Goal: Task Accomplishment & Management: Use online tool/utility

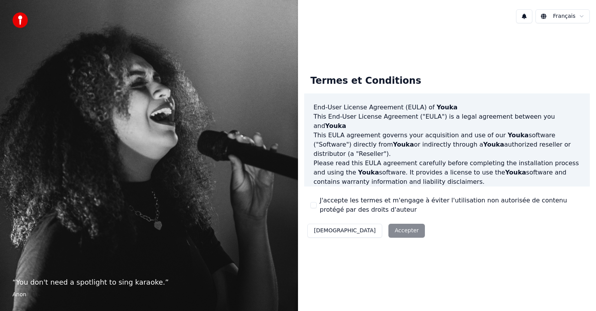
click at [312, 205] on button "J'accepte les termes et m'engage à éviter l'utilisation non autorisée de conten…" at bounding box center [314, 205] width 6 height 6
click at [389, 232] on button "Accepter" at bounding box center [407, 231] width 36 height 14
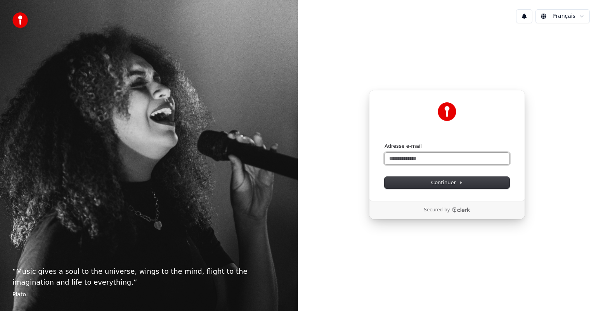
click at [421, 158] on input "Adresse e-mail" at bounding box center [447, 159] width 125 height 12
click at [446, 182] on span "Continuer" at bounding box center [447, 182] width 32 height 7
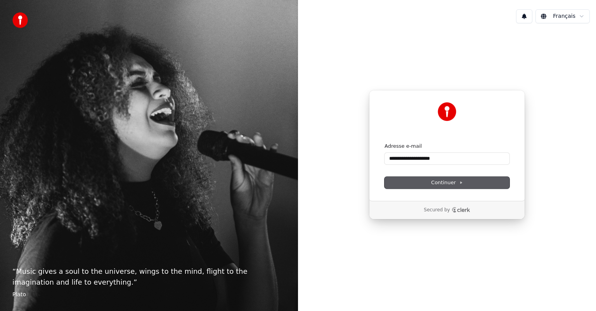
type input "**********"
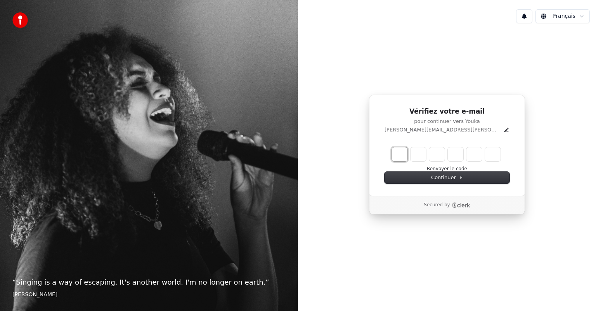
type input "*"
type input "**"
type input "*"
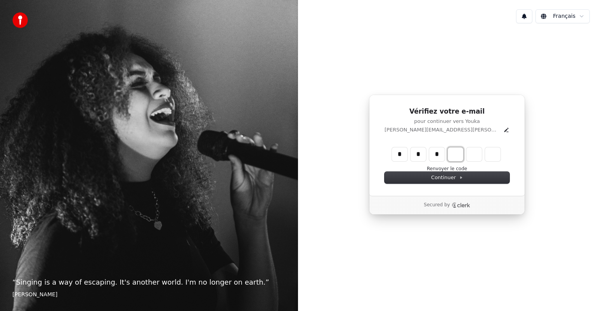
type input "***"
type input "*"
type input "****"
type input "*"
type input "******"
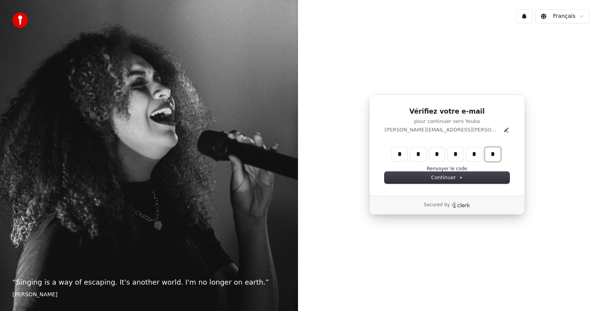
type input "*"
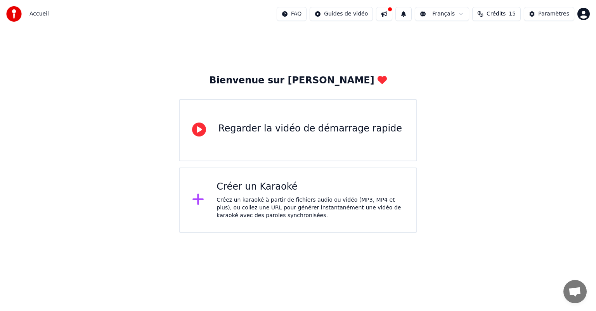
click at [253, 198] on div "Créez un karaoké à partir de fichiers audio ou vidéo (MP3, MP4 et plus), ou col…" at bounding box center [310, 207] width 187 height 23
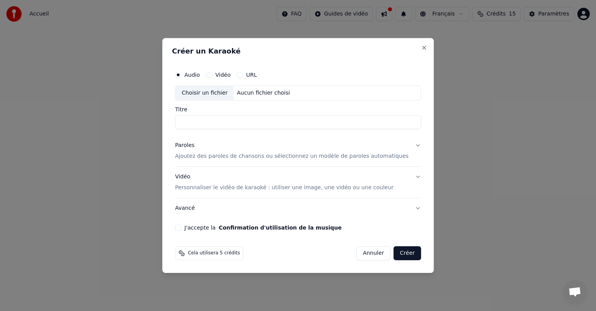
click at [212, 75] on button "Vidéo" at bounding box center [209, 75] width 6 height 6
click at [221, 92] on div "Choisir un fichier" at bounding box center [204, 93] width 58 height 14
click at [265, 123] on input "**********" at bounding box center [298, 122] width 246 height 14
type input "**********"
click at [185, 38] on div "**********" at bounding box center [298, 155] width 272 height 235
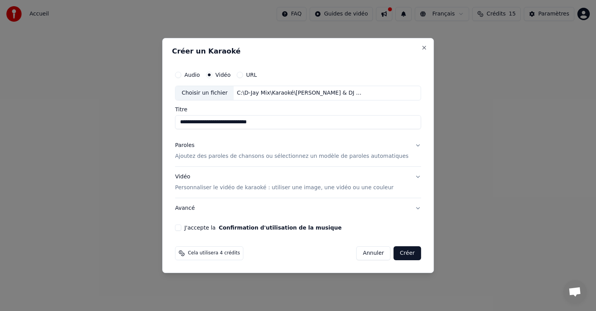
click at [408, 145] on button "Paroles Ajoutez des paroles de chansons ou sélectionnez un modèle de paroles au…" at bounding box center [298, 150] width 246 height 31
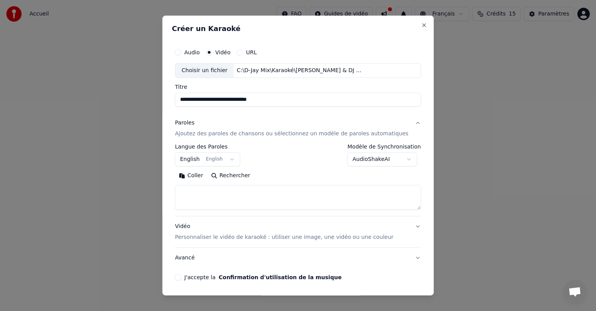
click at [213, 134] on p "Ajoutez des paroles de chansons ou sélectionnez un modèle de paroles automatiqu…" at bounding box center [292, 134] width 234 height 8
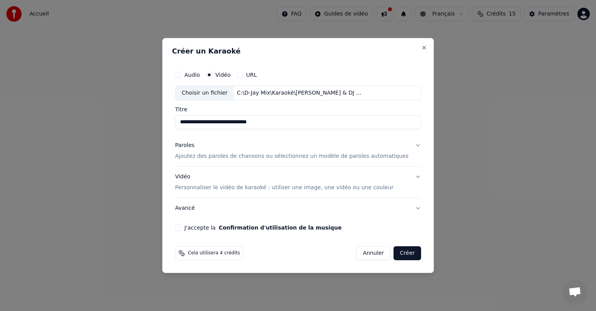
click at [208, 156] on p "Ajoutez des paroles de chansons ou sélectionnez un modèle de paroles automatiqu…" at bounding box center [292, 157] width 234 height 8
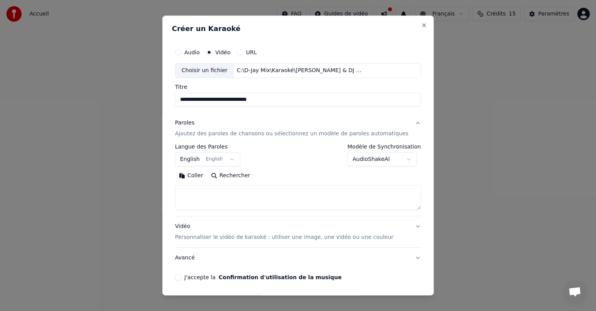
click at [233, 174] on button "Rechercher" at bounding box center [230, 176] width 47 height 12
click at [320, 172] on div "Coller Rechercher" at bounding box center [298, 176] width 246 height 12
click at [323, 179] on div "Coller Rechercher" at bounding box center [298, 176] width 246 height 12
click at [199, 195] on textarea at bounding box center [298, 197] width 246 height 25
paste textarea "**********"
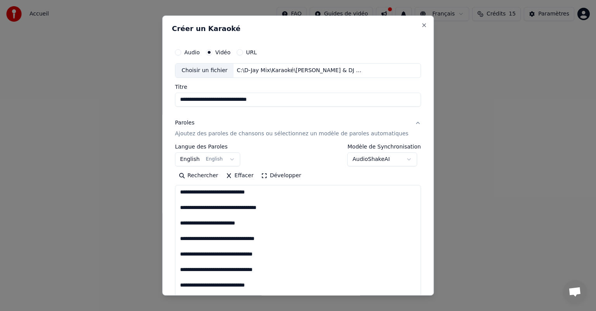
scroll to position [886, 0]
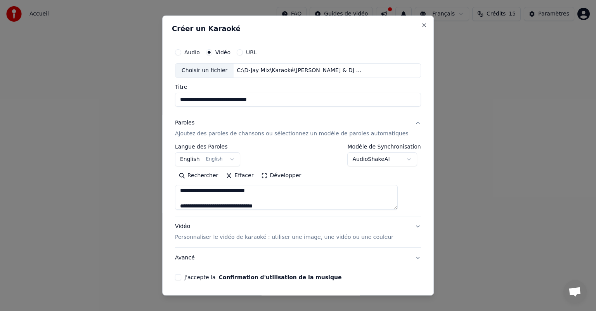
click at [202, 198] on textarea at bounding box center [286, 197] width 223 height 25
click at [195, 190] on textarea at bounding box center [286, 197] width 223 height 25
click at [196, 199] on textarea at bounding box center [286, 197] width 223 height 25
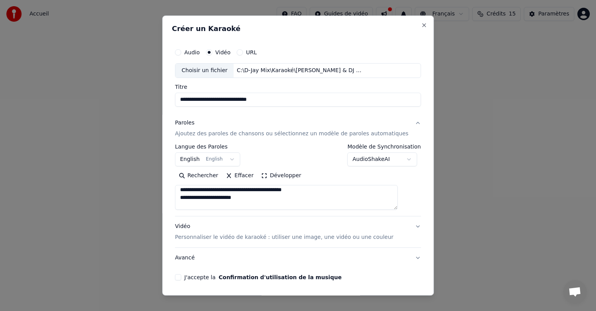
click at [195, 205] on textarea at bounding box center [286, 197] width 223 height 25
click at [196, 199] on textarea at bounding box center [286, 197] width 223 height 25
click at [197, 203] on textarea at bounding box center [286, 197] width 223 height 25
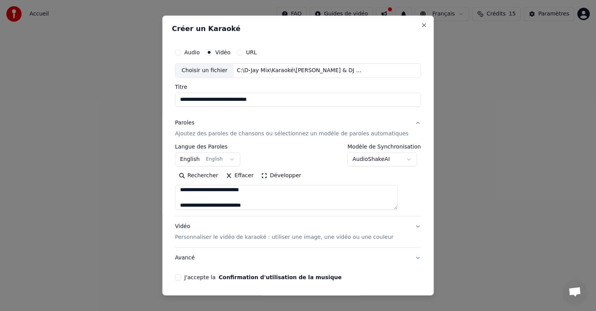
click at [196, 198] on textarea at bounding box center [286, 197] width 223 height 25
click at [196, 205] on textarea at bounding box center [286, 197] width 223 height 25
click at [197, 194] on textarea at bounding box center [286, 197] width 223 height 25
click at [197, 205] on textarea at bounding box center [286, 197] width 223 height 25
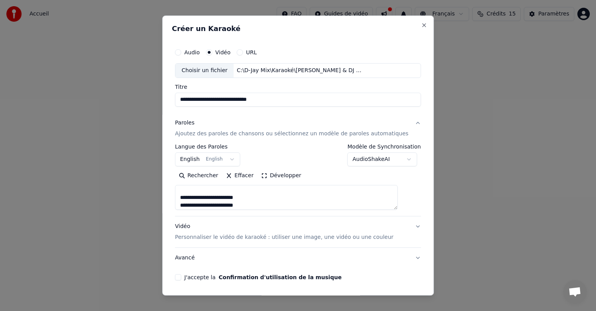
click at [196, 193] on textarea at bounding box center [286, 197] width 223 height 25
click at [196, 192] on textarea at bounding box center [286, 197] width 223 height 25
click at [198, 204] on textarea at bounding box center [286, 197] width 223 height 25
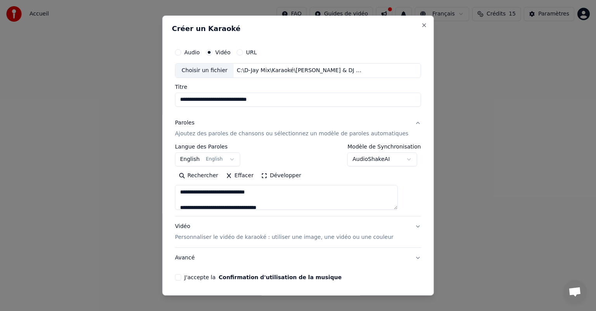
scroll to position [0, 0]
click at [198, 202] on textarea at bounding box center [286, 197] width 223 height 25
click at [202, 194] on textarea at bounding box center [286, 197] width 223 height 25
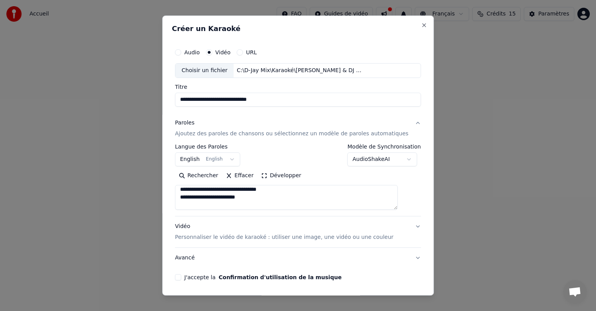
click at [195, 205] on textarea at bounding box center [286, 197] width 223 height 25
click at [196, 191] on textarea at bounding box center [286, 197] width 223 height 25
click at [197, 203] on textarea at bounding box center [286, 197] width 223 height 25
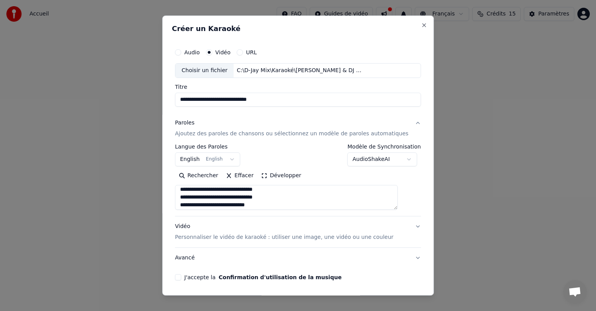
scroll to position [26, 0]
click at [207, 200] on textarea at bounding box center [286, 197] width 223 height 25
click at [204, 201] on textarea at bounding box center [286, 197] width 223 height 25
click at [195, 189] on textarea at bounding box center [286, 197] width 223 height 25
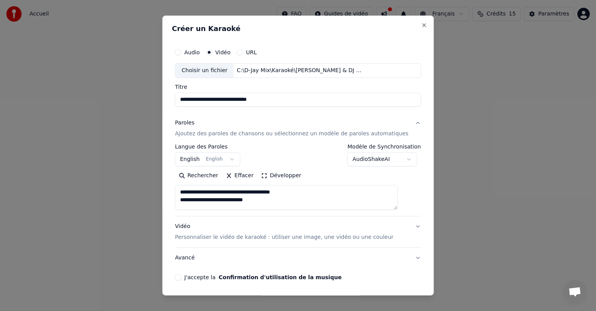
click at [189, 186] on textarea at bounding box center [286, 197] width 223 height 25
click at [200, 191] on textarea at bounding box center [286, 197] width 223 height 25
click at [196, 195] on textarea at bounding box center [286, 197] width 223 height 25
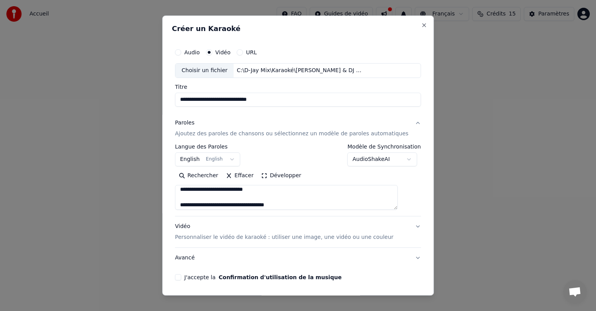
click at [206, 198] on textarea at bounding box center [286, 197] width 223 height 25
click at [202, 193] on textarea at bounding box center [286, 197] width 223 height 25
click at [198, 204] on textarea at bounding box center [286, 197] width 223 height 25
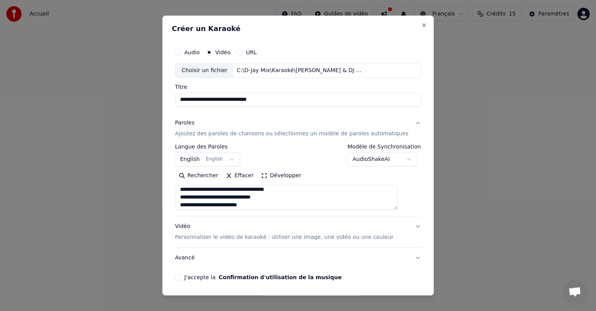
scroll to position [80, 0]
click at [193, 196] on textarea at bounding box center [286, 197] width 223 height 25
click at [196, 187] on textarea at bounding box center [286, 197] width 223 height 25
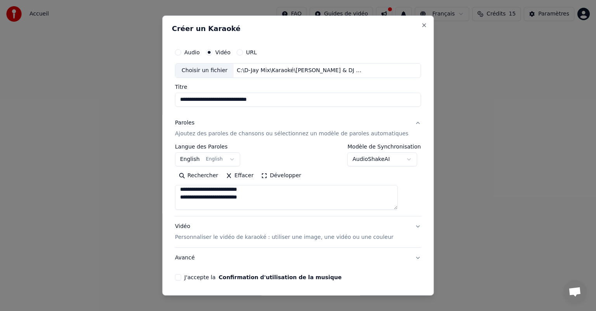
click at [195, 204] on textarea at bounding box center [286, 197] width 223 height 25
click at [196, 198] on textarea at bounding box center [286, 197] width 223 height 25
click at [207, 203] on textarea at bounding box center [286, 197] width 223 height 25
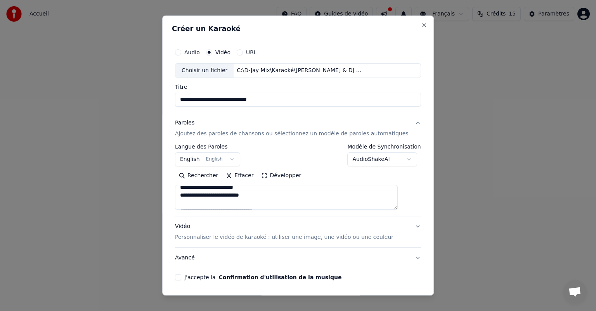
scroll to position [166, 0]
click at [197, 201] on textarea at bounding box center [286, 197] width 223 height 25
click at [194, 200] on textarea at bounding box center [286, 197] width 223 height 25
click at [191, 203] on textarea at bounding box center [286, 197] width 223 height 25
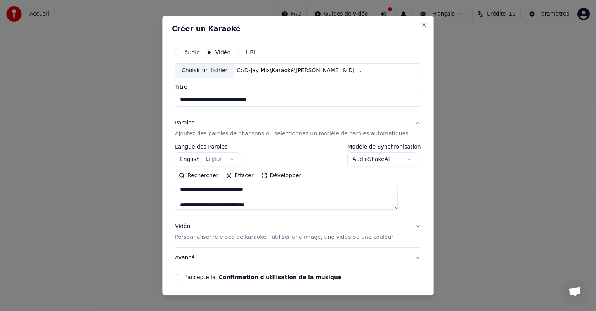
click at [189, 198] on textarea at bounding box center [286, 197] width 223 height 25
click at [192, 205] on textarea at bounding box center [286, 197] width 223 height 25
click at [189, 198] on textarea at bounding box center [286, 197] width 223 height 25
click at [198, 203] on textarea at bounding box center [286, 197] width 223 height 25
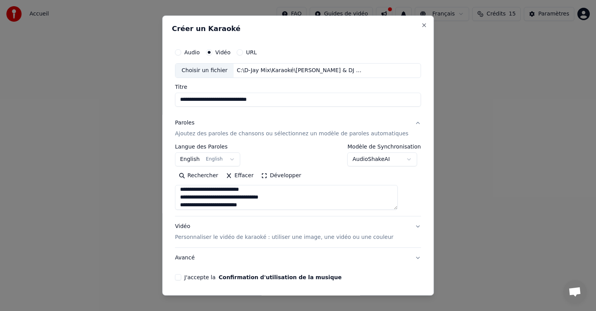
drag, startPoint x: 192, startPoint y: 197, endPoint x: 196, endPoint y: 198, distance: 4.0
click at [196, 198] on textarea at bounding box center [286, 197] width 223 height 25
click at [194, 190] on textarea at bounding box center [286, 197] width 223 height 25
click at [201, 197] on textarea at bounding box center [286, 197] width 223 height 25
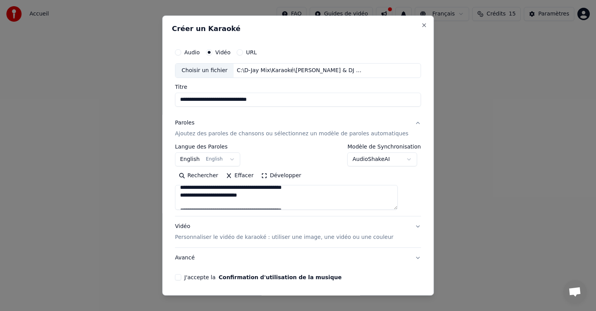
scroll to position [228, 0]
click at [198, 195] on textarea at bounding box center [286, 197] width 223 height 25
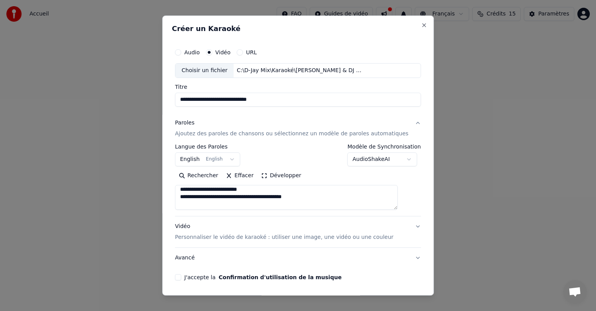
click at [197, 202] on textarea at bounding box center [286, 197] width 223 height 25
click at [197, 198] on textarea at bounding box center [286, 197] width 223 height 25
click at [194, 202] on textarea at bounding box center [286, 197] width 223 height 25
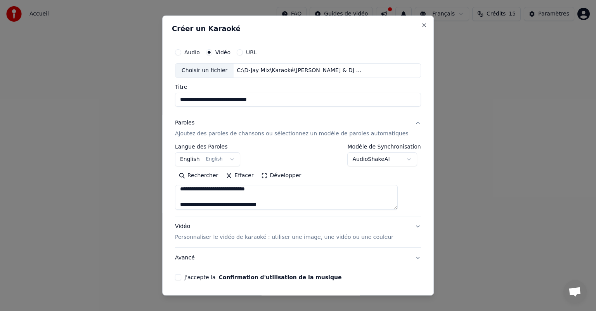
click at [196, 197] on textarea at bounding box center [286, 197] width 223 height 25
drag, startPoint x: 191, startPoint y: 205, endPoint x: 202, endPoint y: 207, distance: 11.4
click at [191, 205] on textarea at bounding box center [286, 197] width 223 height 25
click at [201, 198] on textarea at bounding box center [286, 197] width 223 height 25
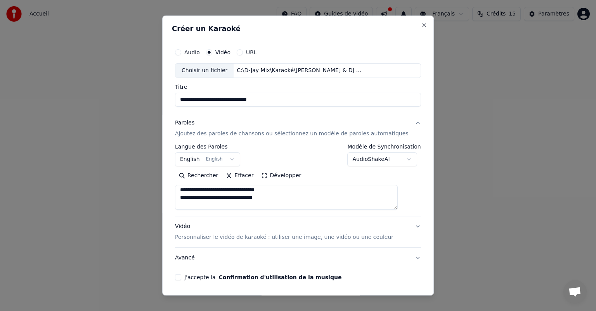
scroll to position [305, 0]
click at [196, 205] on textarea at bounding box center [286, 197] width 223 height 25
click at [194, 199] on textarea at bounding box center [286, 197] width 223 height 25
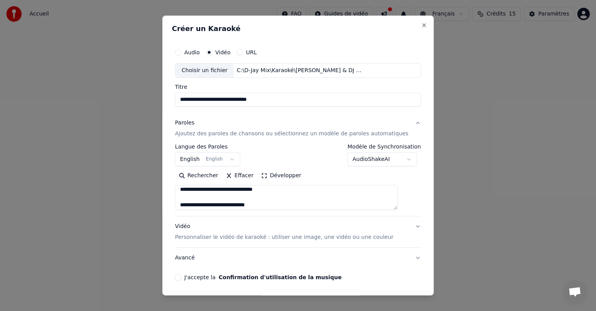
click at [185, 200] on textarea at bounding box center [286, 197] width 223 height 25
click at [194, 191] on textarea at bounding box center [286, 197] width 223 height 25
click at [196, 203] on textarea at bounding box center [286, 197] width 223 height 25
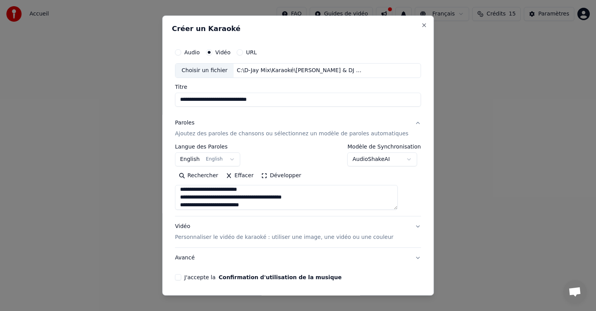
scroll to position [352, 0]
click at [194, 200] on textarea at bounding box center [286, 197] width 223 height 25
click at [193, 203] on textarea at bounding box center [286, 197] width 223 height 25
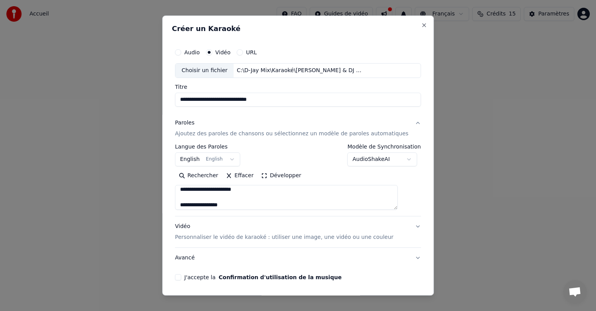
click at [189, 201] on textarea at bounding box center [286, 197] width 223 height 25
click at [190, 200] on textarea at bounding box center [286, 197] width 223 height 25
click at [191, 203] on textarea at bounding box center [286, 197] width 223 height 25
click at [191, 197] on textarea at bounding box center [286, 197] width 223 height 25
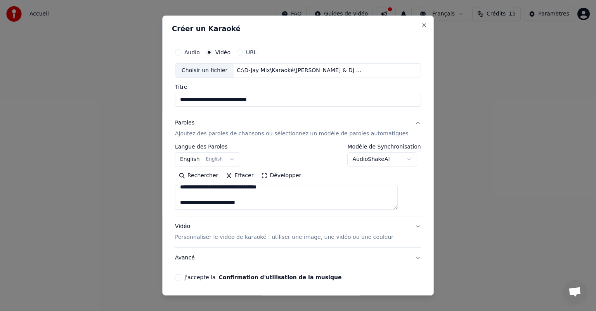
scroll to position [414, 0]
click at [190, 193] on textarea at bounding box center [286, 197] width 223 height 25
click at [191, 203] on textarea at bounding box center [286, 197] width 223 height 25
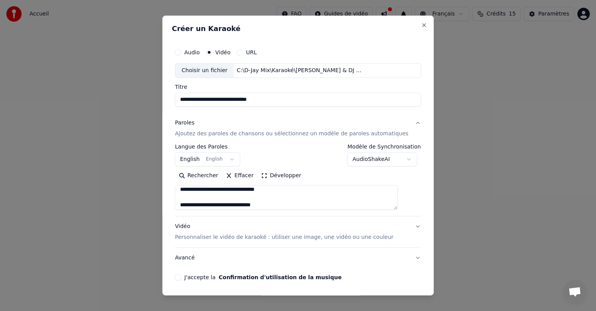
click at [200, 197] on textarea at bounding box center [286, 197] width 223 height 25
click at [193, 202] on textarea at bounding box center [286, 197] width 223 height 25
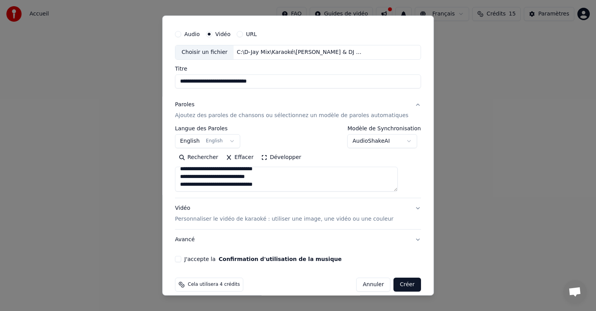
scroll to position [26, 0]
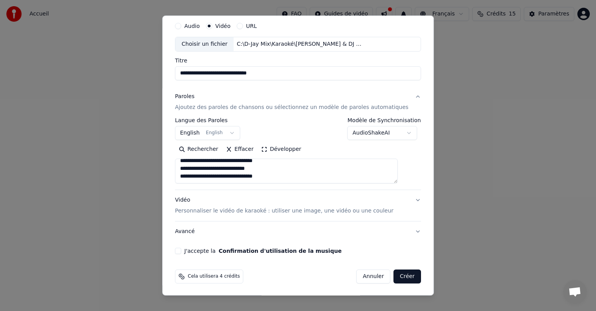
type textarea "**********"
click at [397, 132] on body "**********" at bounding box center [298, 116] width 596 height 233
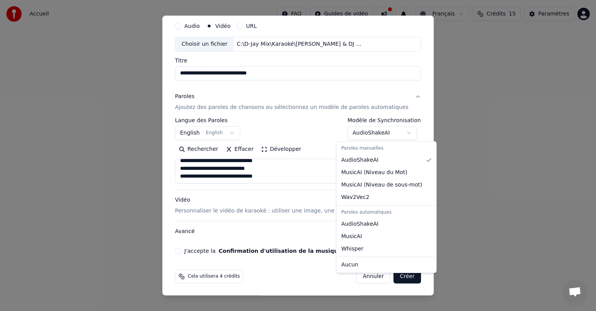
click at [236, 132] on body "**********" at bounding box center [298, 116] width 596 height 233
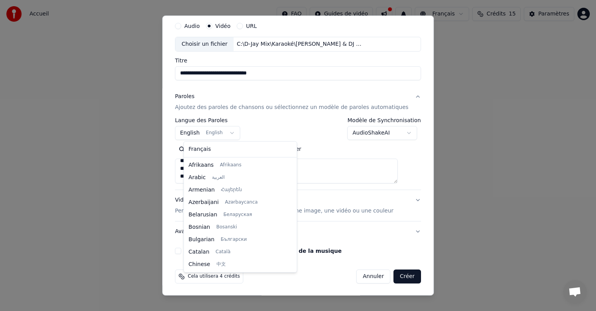
click at [236, 132] on body "**********" at bounding box center [298, 116] width 596 height 233
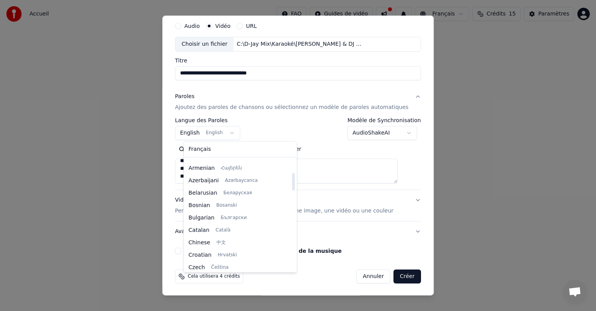
scroll to position [0, 0]
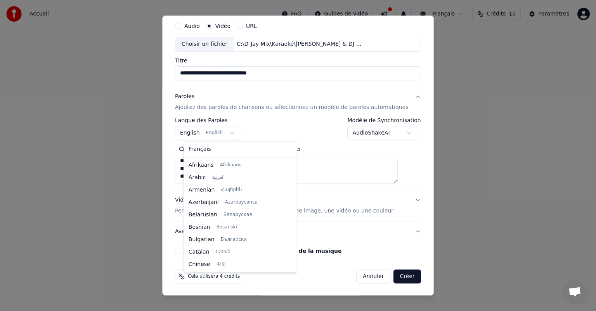
select select "**"
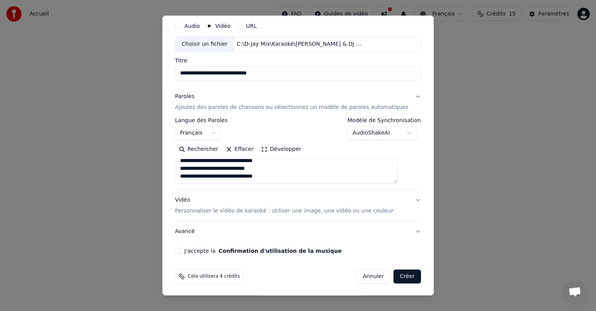
click at [278, 148] on button "Développer" at bounding box center [282, 149] width 48 height 12
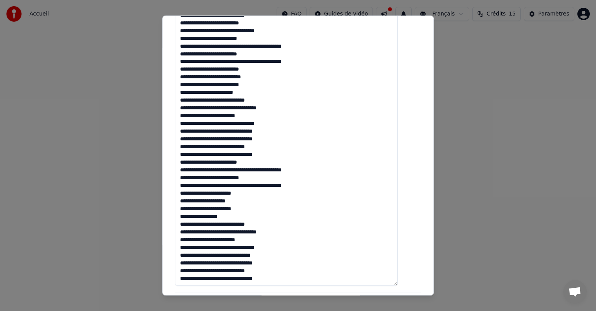
scroll to position [466, 0]
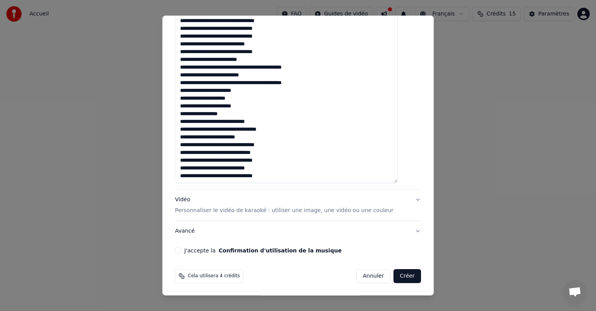
click at [196, 230] on button "Avancé" at bounding box center [298, 231] width 246 height 20
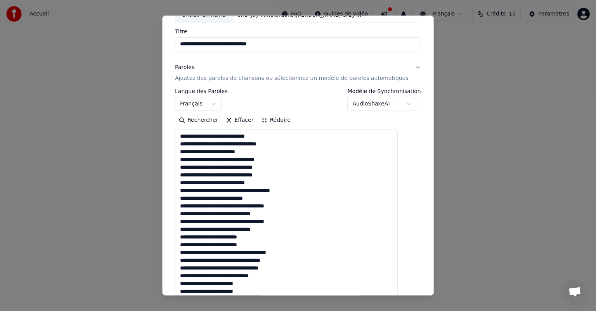
scroll to position [0, 0]
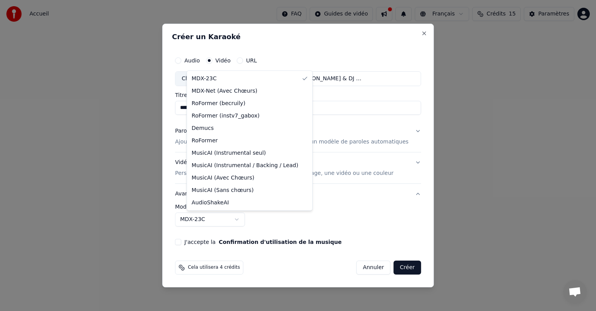
click at [248, 219] on body "**********" at bounding box center [298, 116] width 596 height 233
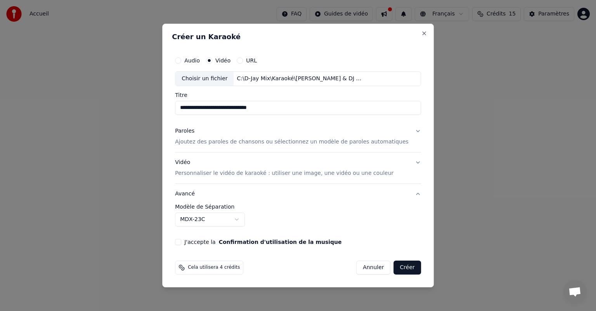
click at [181, 240] on button "J'accepte la Confirmation d'utilisation de la musique" at bounding box center [178, 242] width 6 height 6
click at [244, 174] on p "Personnaliser le vidéo de karaoké : utiliser une image, une vidéo ou une couleur" at bounding box center [284, 174] width 219 height 8
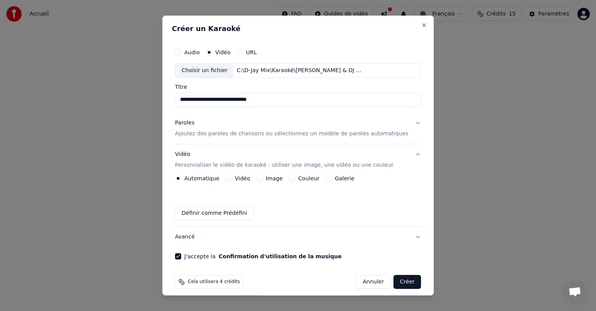
scroll to position [6, 0]
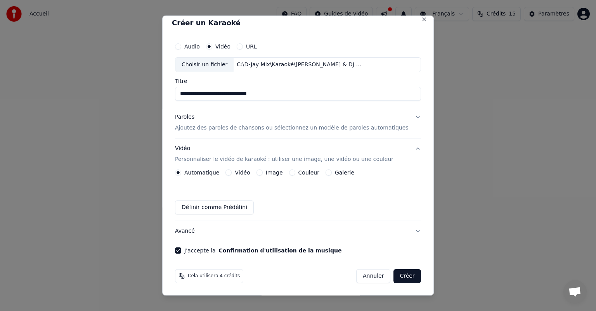
click at [232, 170] on button "Vidéo" at bounding box center [229, 173] width 6 height 6
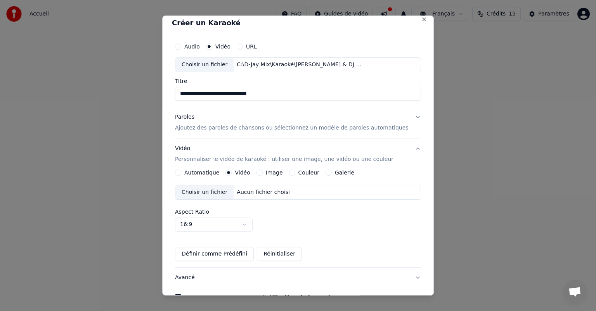
click at [181, 173] on button "Automatique" at bounding box center [178, 173] width 6 height 6
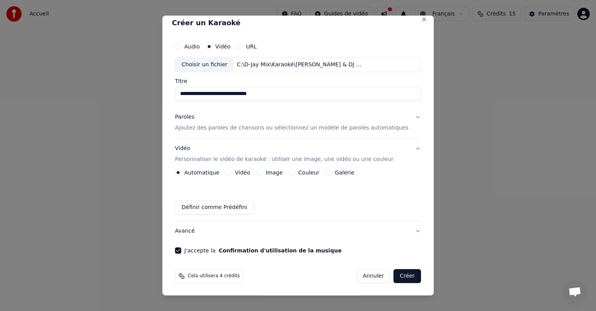
click at [232, 170] on button "Vidéo" at bounding box center [229, 173] width 6 height 6
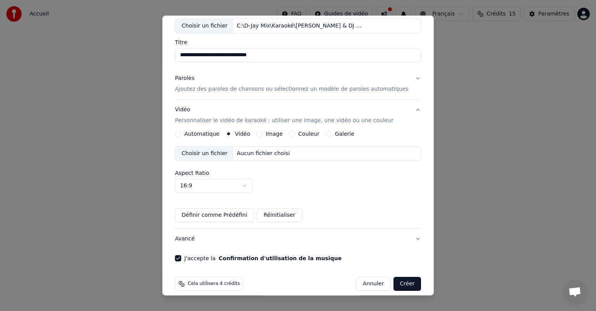
scroll to position [52, 0]
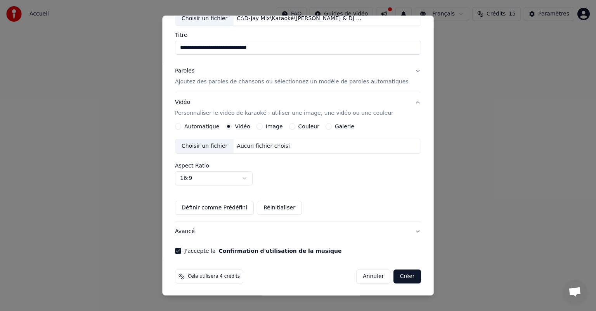
click at [209, 143] on div "Choisir un fichier" at bounding box center [204, 146] width 58 height 14
click at [394, 273] on button "Créer" at bounding box center [407, 277] width 27 height 14
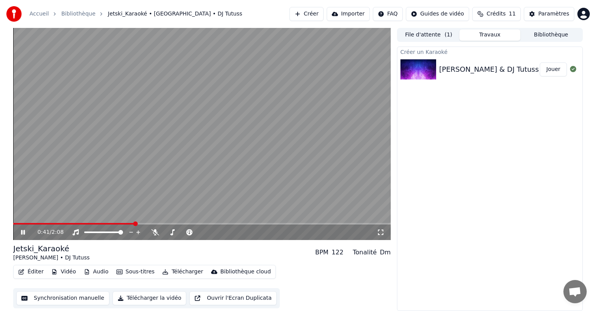
drag, startPoint x: 20, startPoint y: 222, endPoint x: 8, endPoint y: 224, distance: 12.1
click at [8, 224] on div "0:41 / 2:08 Jetski_Karaoké [PERSON_NAME] • DJ Tutuss BPM 122 Tonalité Dm Éditer…" at bounding box center [298, 169] width 582 height 283
click at [14, 224] on span at bounding box center [74, 224] width 123 height 2
click at [13, 224] on span at bounding box center [15, 224] width 5 height 5
click at [128, 298] on button "Télécharger la vidéo" at bounding box center [150, 299] width 74 height 14
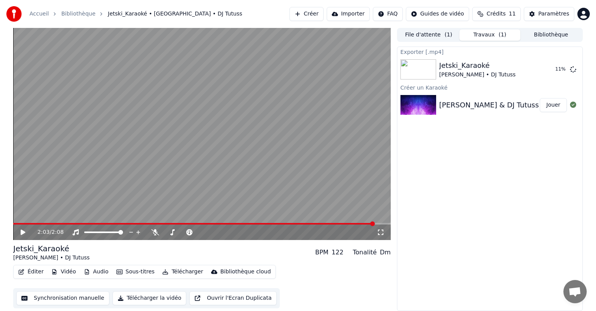
drag, startPoint x: 113, startPoint y: 223, endPoint x: 19, endPoint y: 223, distance: 93.9
click at [19, 223] on div "2:03 / 2:08" at bounding box center [202, 134] width 378 height 212
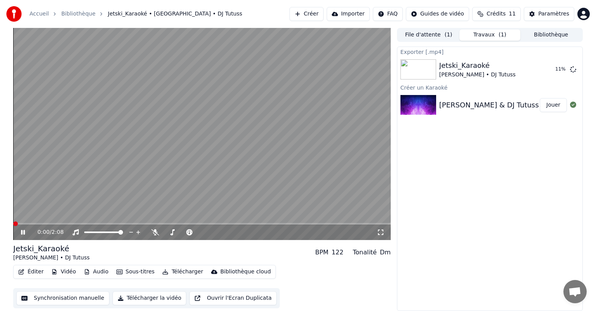
click at [13, 222] on span at bounding box center [15, 224] width 5 height 5
click at [24, 231] on icon at bounding box center [23, 232] width 4 height 5
click at [13, 222] on span at bounding box center [15, 224] width 5 height 5
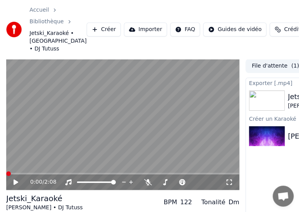
drag, startPoint x: 14, startPoint y: 182, endPoint x: 5, endPoint y: 169, distance: 15.9
click at [5, 169] on div "0:00 / 2:08 Jetski_Karaoké [PERSON_NAME] • DJ Tutuss BPM 122 Tonalité Dm Éditer…" at bounding box center [149, 158] width 299 height 199
click at [14, 182] on icon at bounding box center [16, 181] width 5 height 5
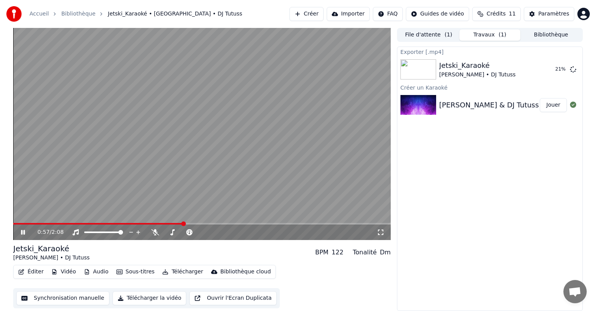
click at [23, 230] on icon at bounding box center [28, 232] width 18 height 6
click at [551, 70] on button "Afficher" at bounding box center [550, 69] width 34 height 14
